Goal: Check status

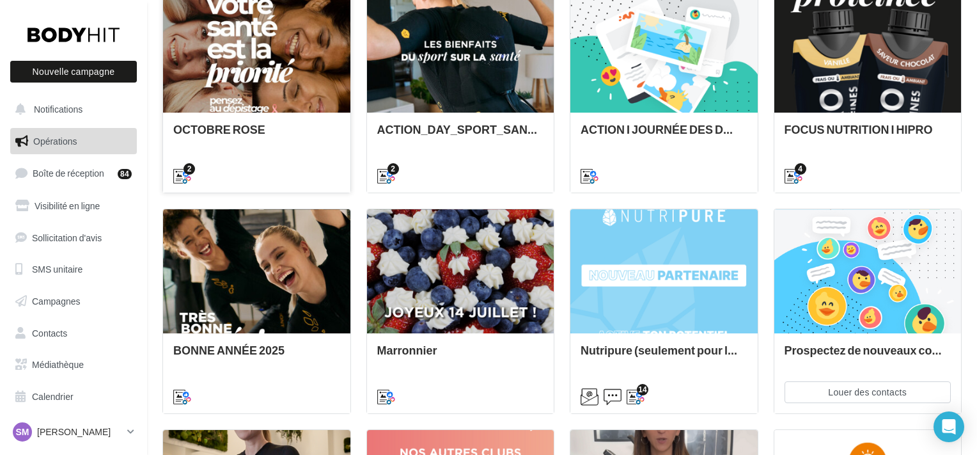
scroll to position [238, 0]
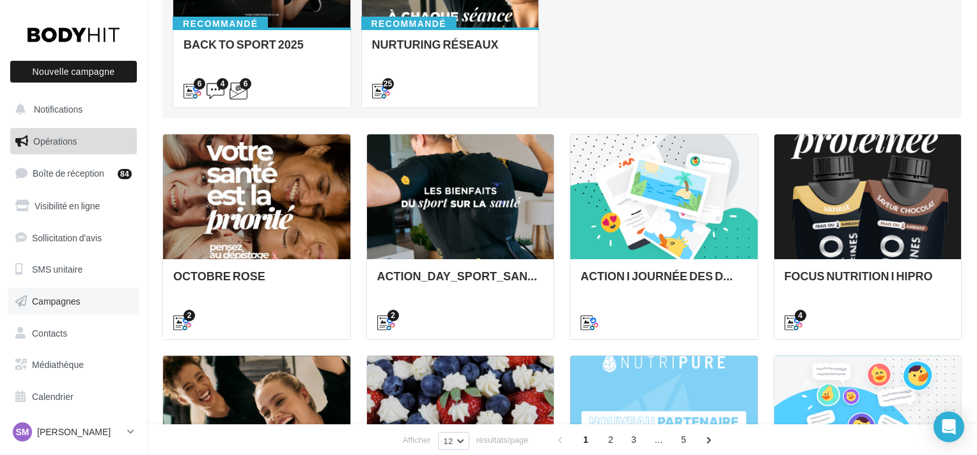
click at [90, 296] on link "Campagnes" at bounding box center [74, 301] width 132 height 27
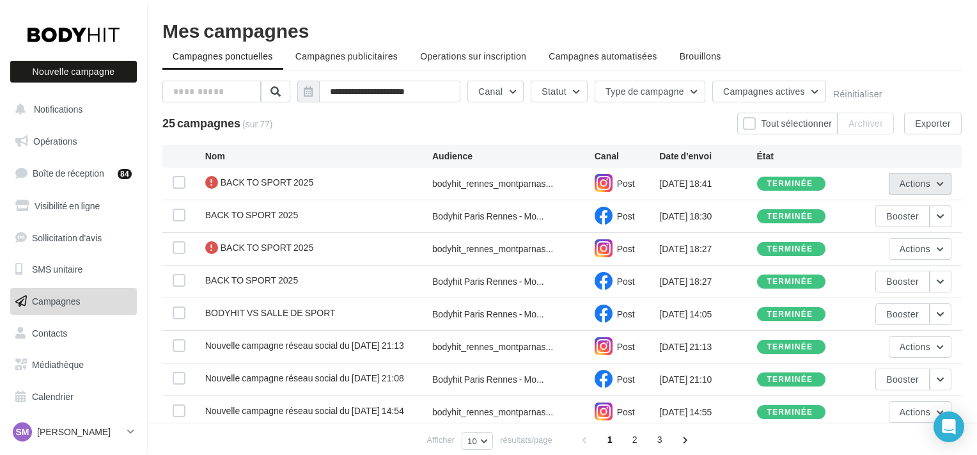
click at [943, 185] on button "Actions" at bounding box center [920, 184] width 63 height 22
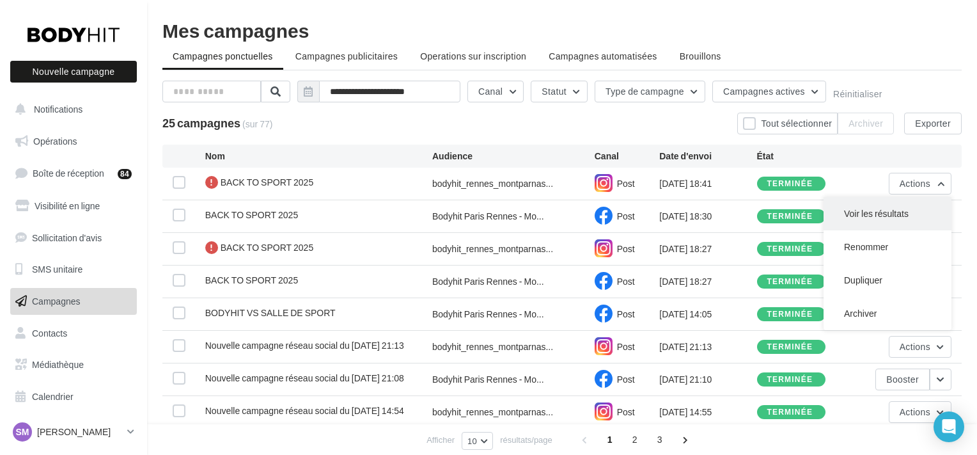
click at [938, 212] on button "Voir les résultats" at bounding box center [888, 213] width 128 height 33
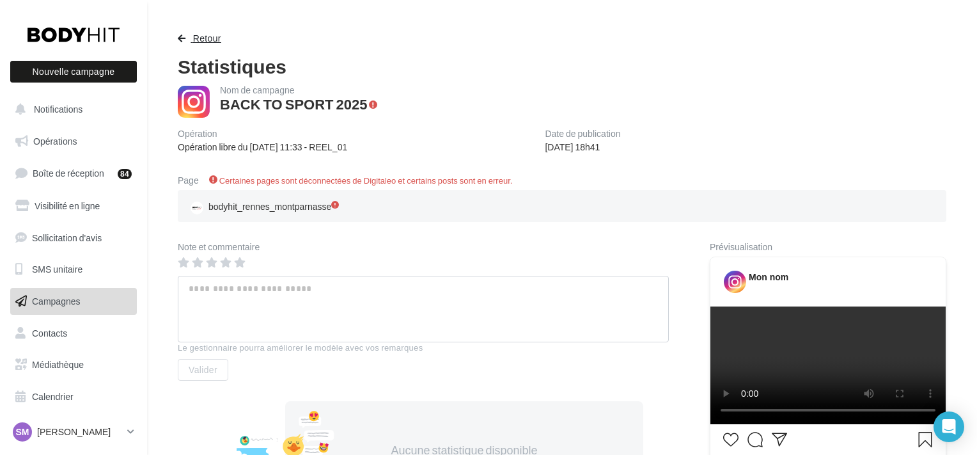
click at [205, 35] on span "Retour" at bounding box center [207, 38] width 28 height 11
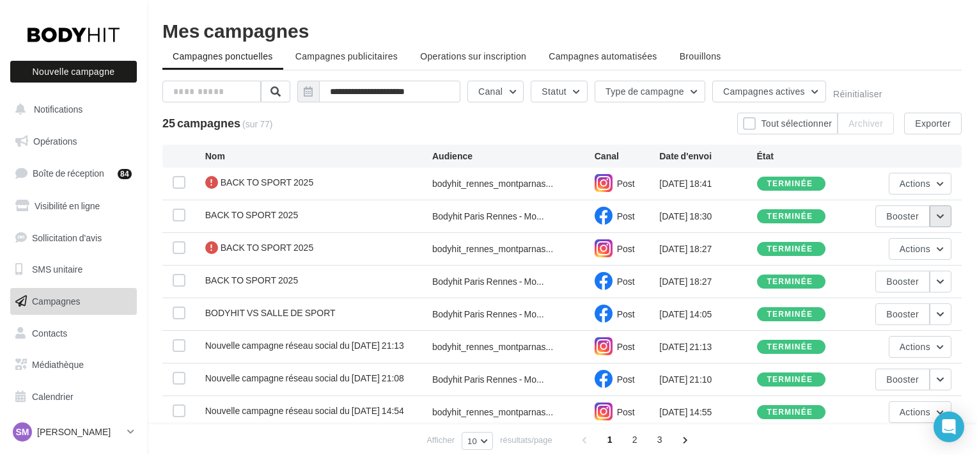
click at [946, 226] on button "button" at bounding box center [941, 216] width 22 height 22
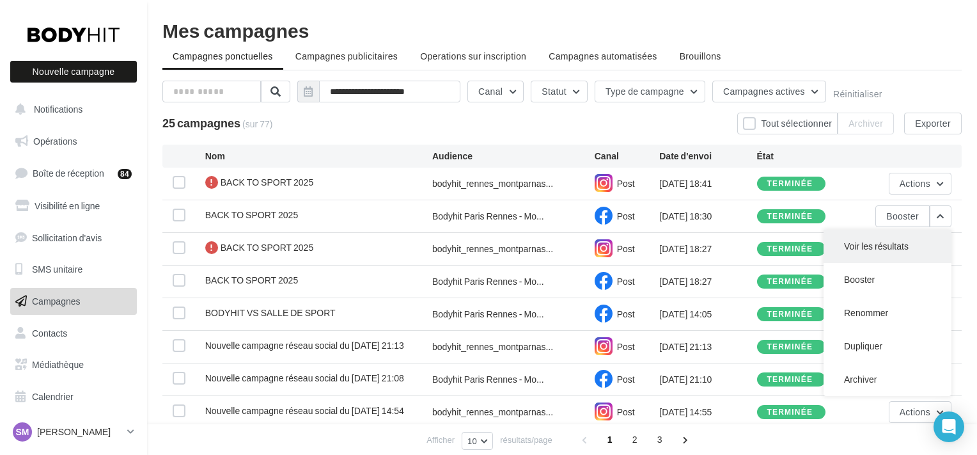
click at [884, 251] on button "Voir les résultats" at bounding box center [888, 246] width 128 height 33
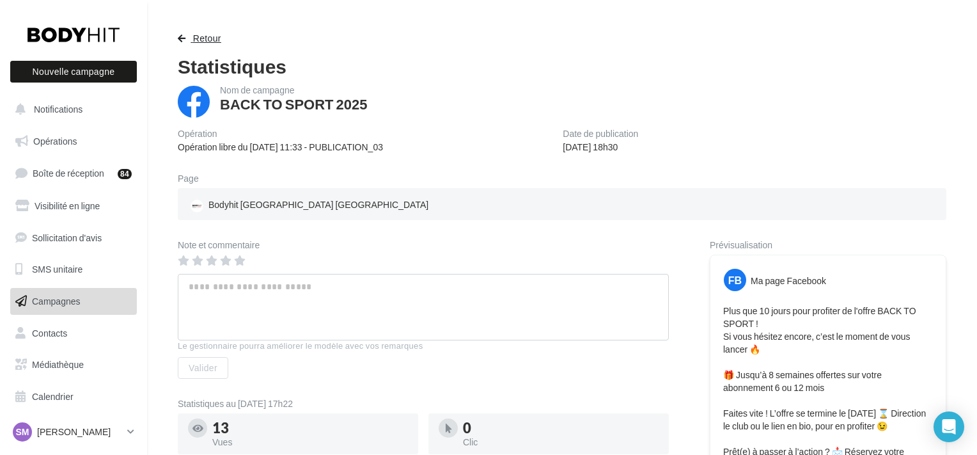
click at [183, 35] on span "button" at bounding box center [182, 38] width 8 height 9
